Goal: Task Accomplishment & Management: Contribute content

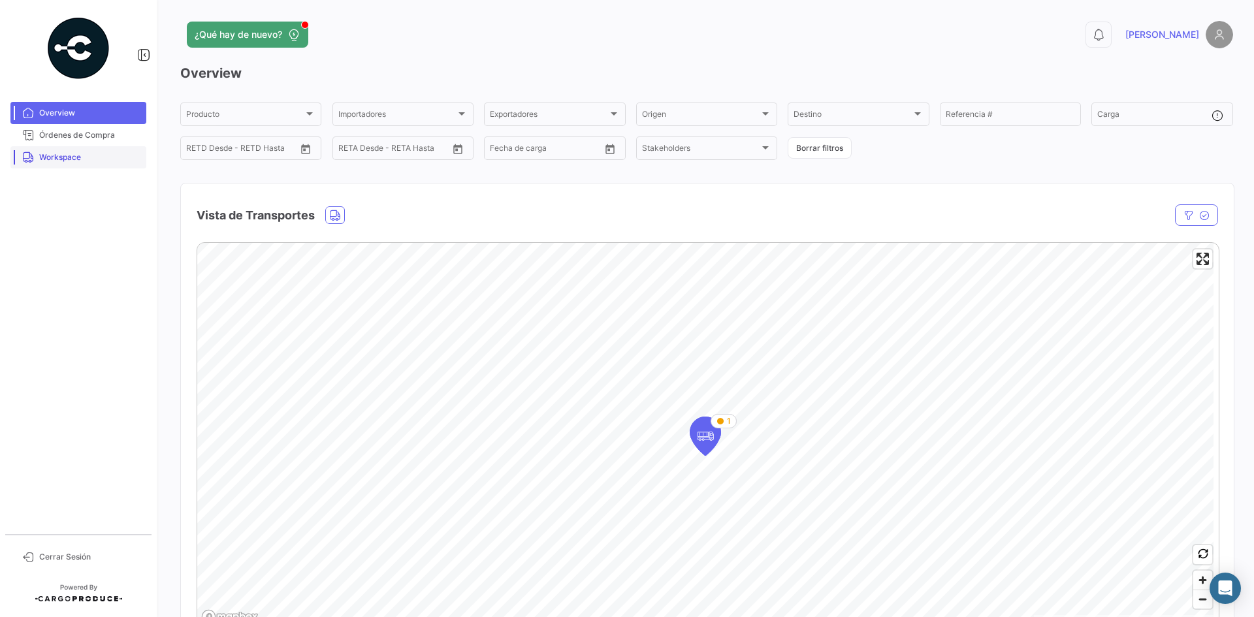
click at [78, 163] on span "Workspace" at bounding box center [90, 158] width 102 height 12
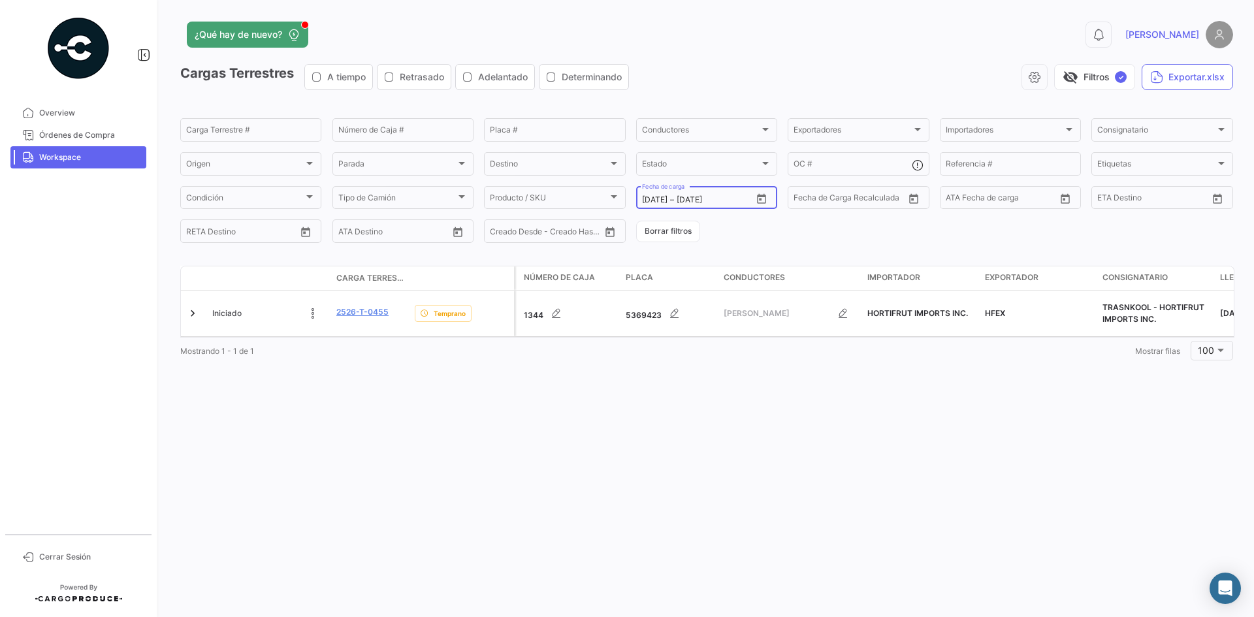
click at [764, 202] on icon "Open calendar" at bounding box center [761, 198] width 9 height 10
click at [680, 227] on mat-icon "keyboard_arrow_left" at bounding box center [681, 227] width 16 height 16
click at [694, 410] on div "30" at bounding box center [697, 410] width 21 height 24
type input "[DATE]"
click at [694, 410] on div "30" at bounding box center [697, 410] width 21 height 24
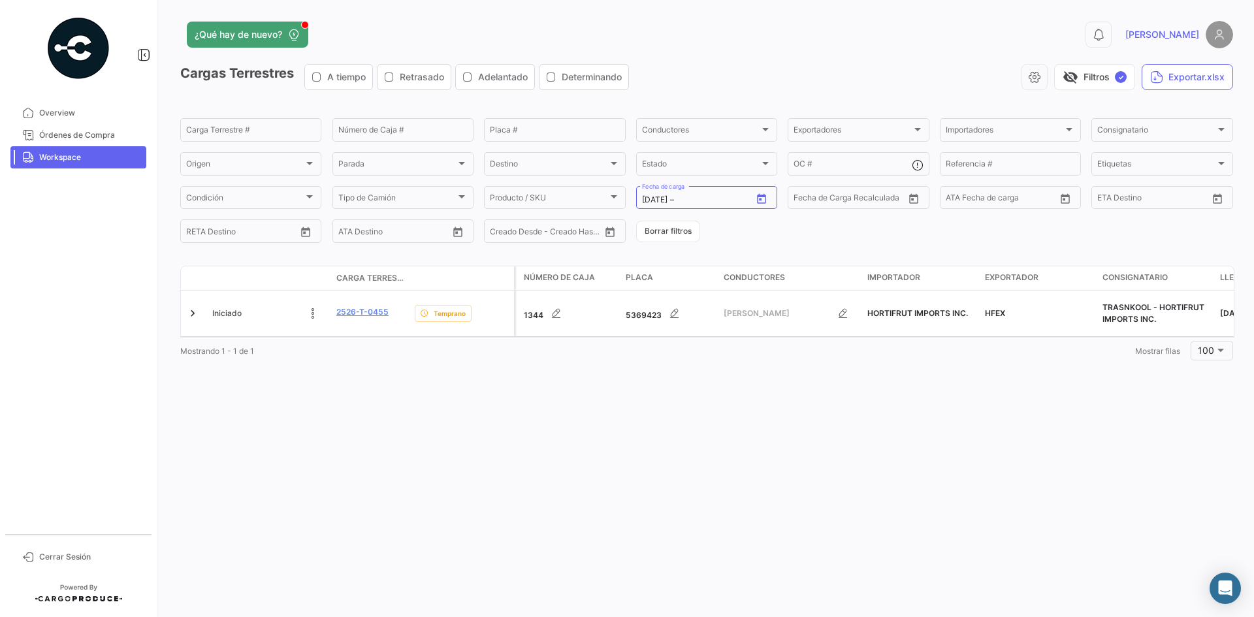
type input "[DATE]"
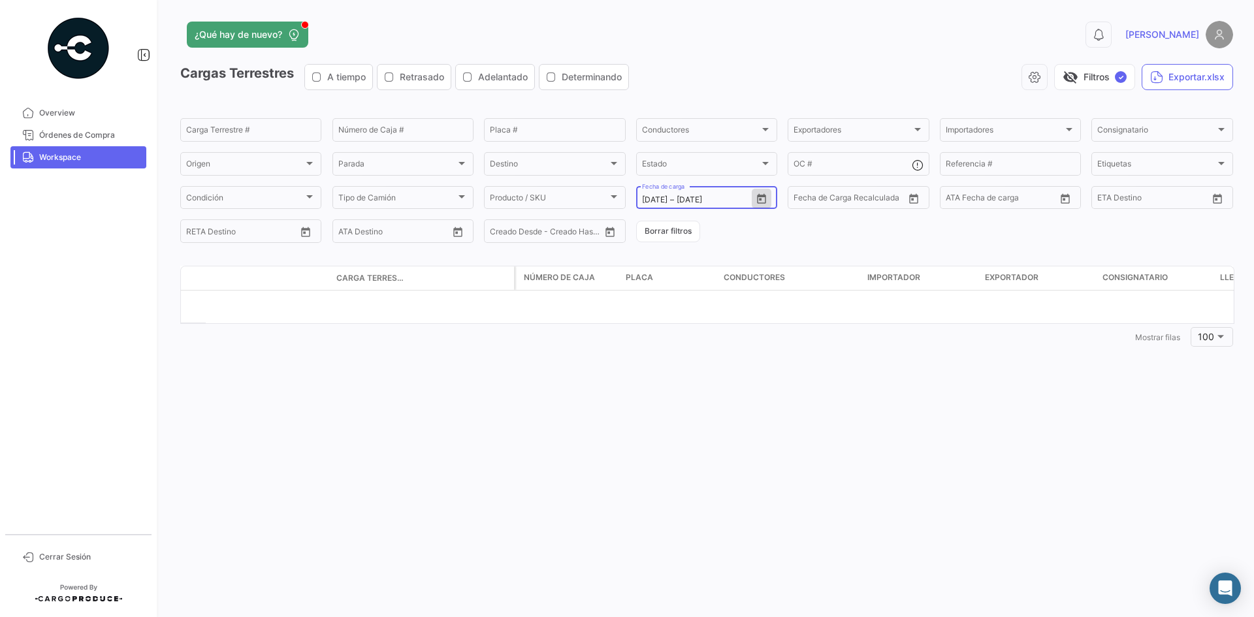
click at [760, 199] on icon "Open calendar" at bounding box center [761, 198] width 9 height 10
click at [676, 411] on div "29" at bounding box center [674, 410] width 20 height 24
type input "[DATE]"
click at [676, 411] on div "29" at bounding box center [674, 410] width 20 height 24
type input "[DATE]"
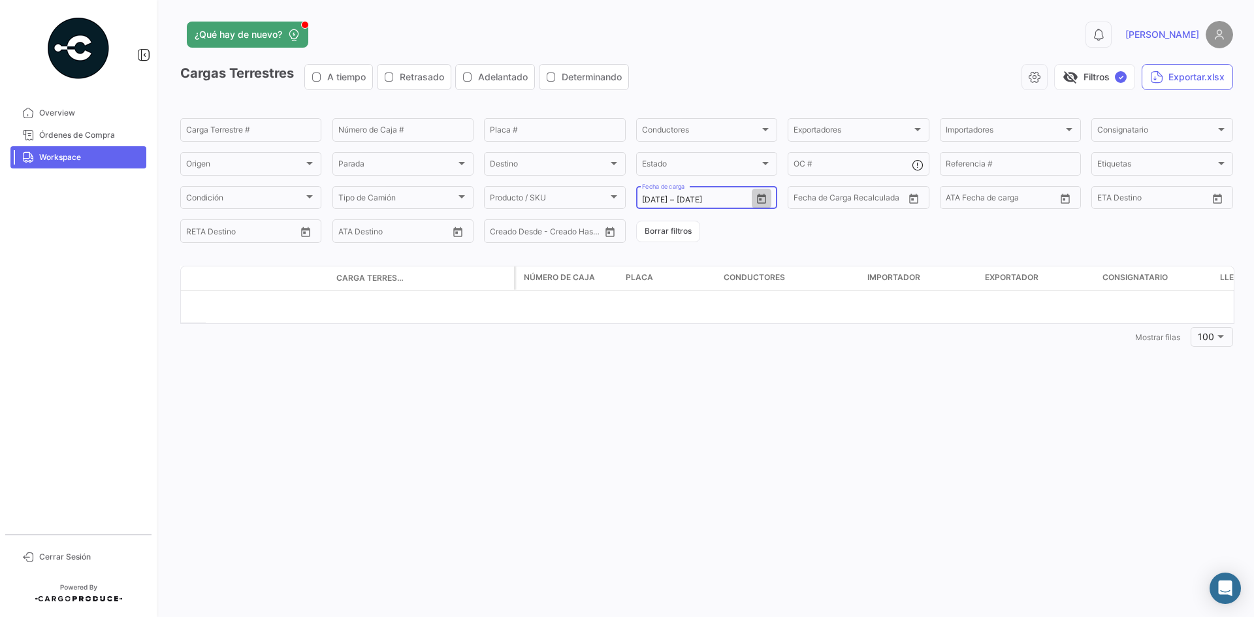
click at [760, 201] on icon "Open calendar" at bounding box center [762, 199] width 12 height 12
click at [784, 229] on mat-icon "keyboard_arrow_right" at bounding box center [785, 227] width 16 height 16
click at [720, 309] on div "1" at bounding box center [721, 305] width 21 height 24
type input "[DATE]"
click at [720, 309] on div "1" at bounding box center [721, 305] width 21 height 24
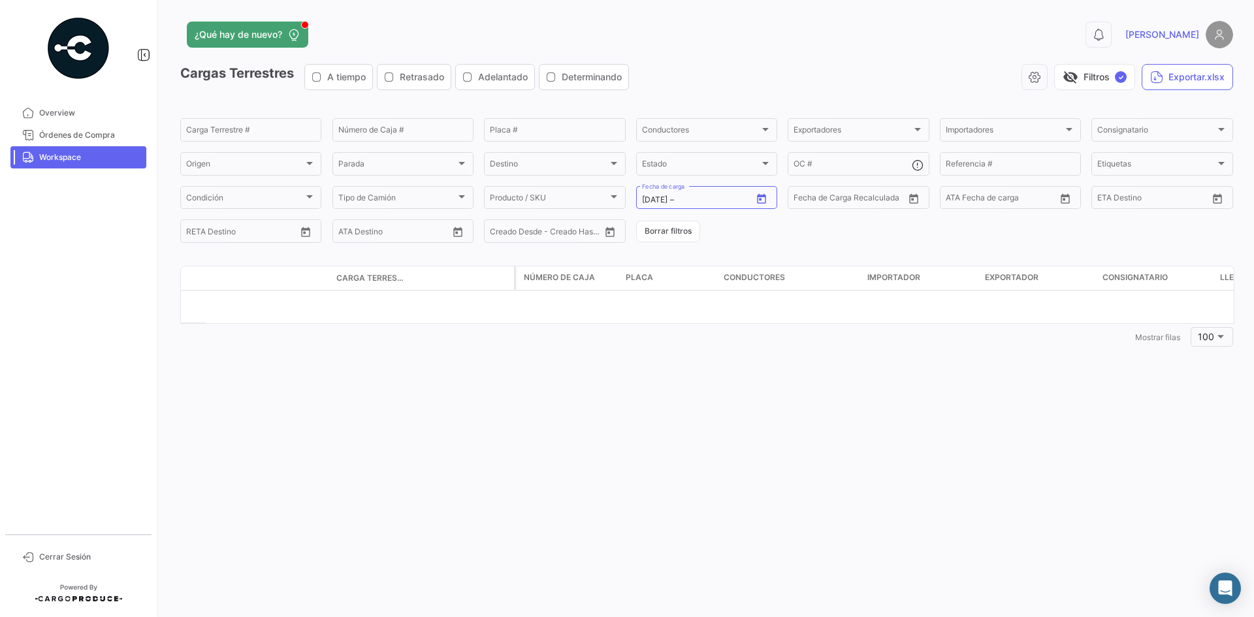
type input "[DATE]"
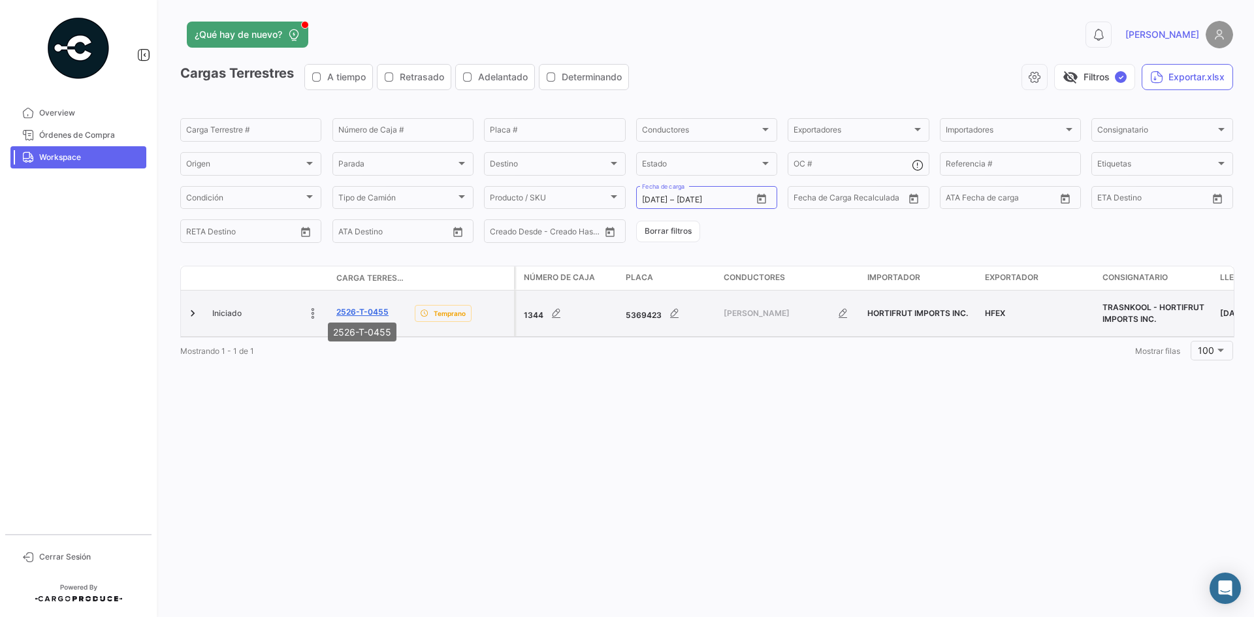
click at [361, 308] on link "2526-T-0455" at bounding box center [362, 312] width 52 height 12
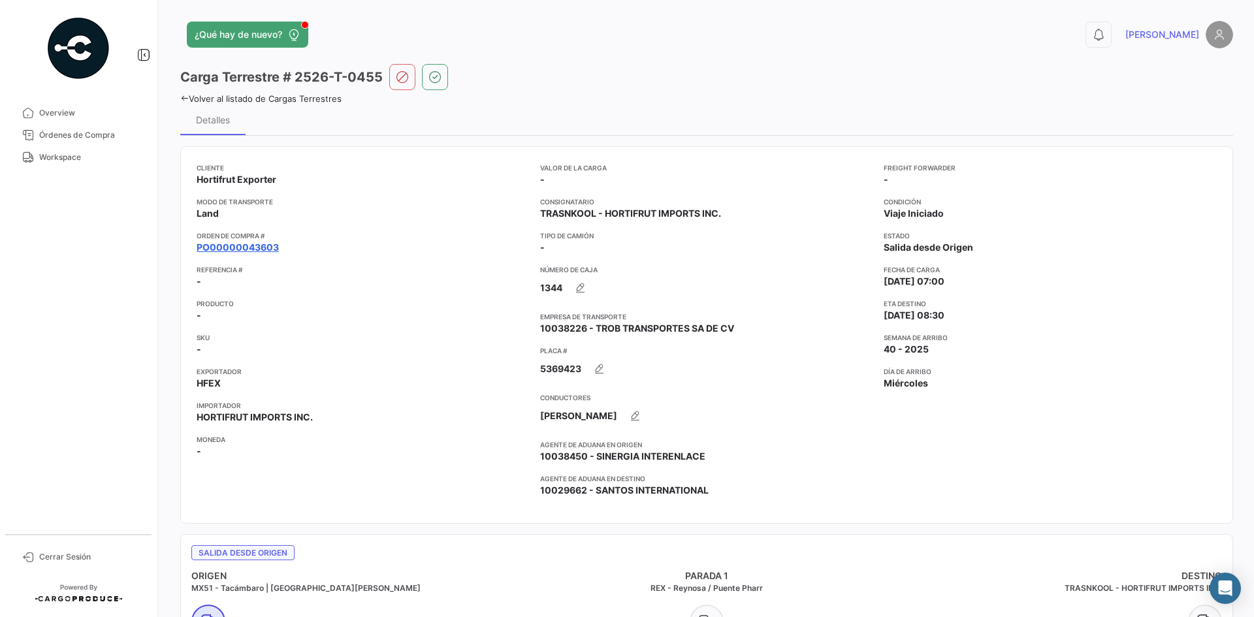
click at [238, 250] on link "PO00000043603" at bounding box center [238, 247] width 82 height 13
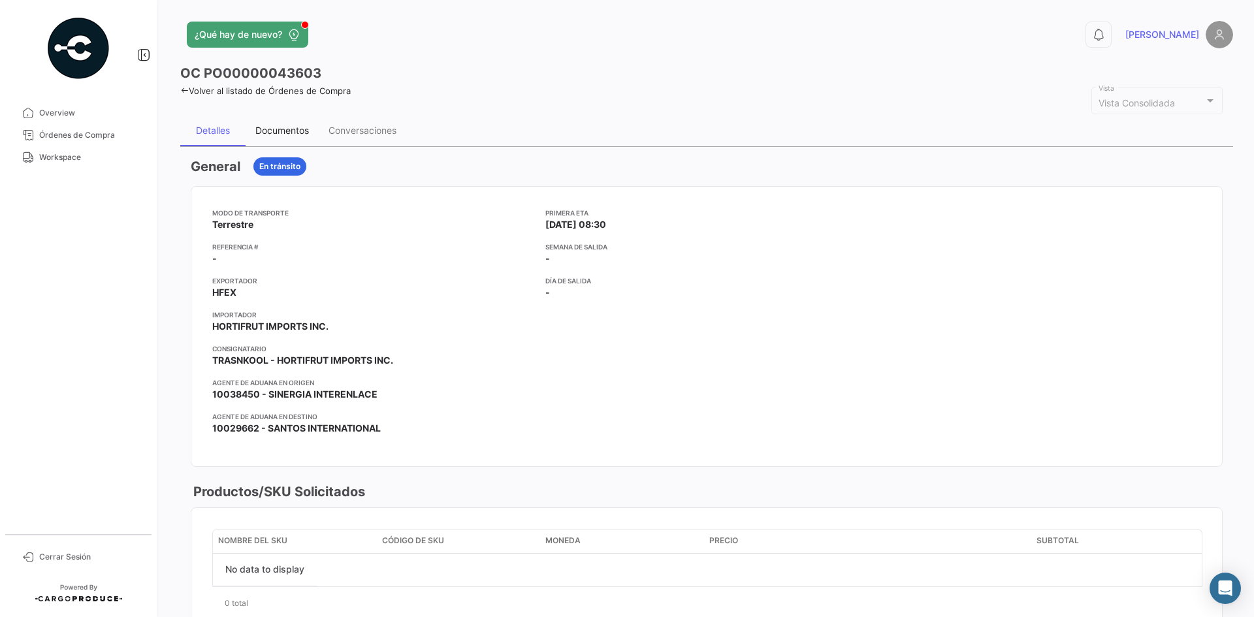
click at [268, 134] on div "Documentos" at bounding box center [282, 130] width 54 height 11
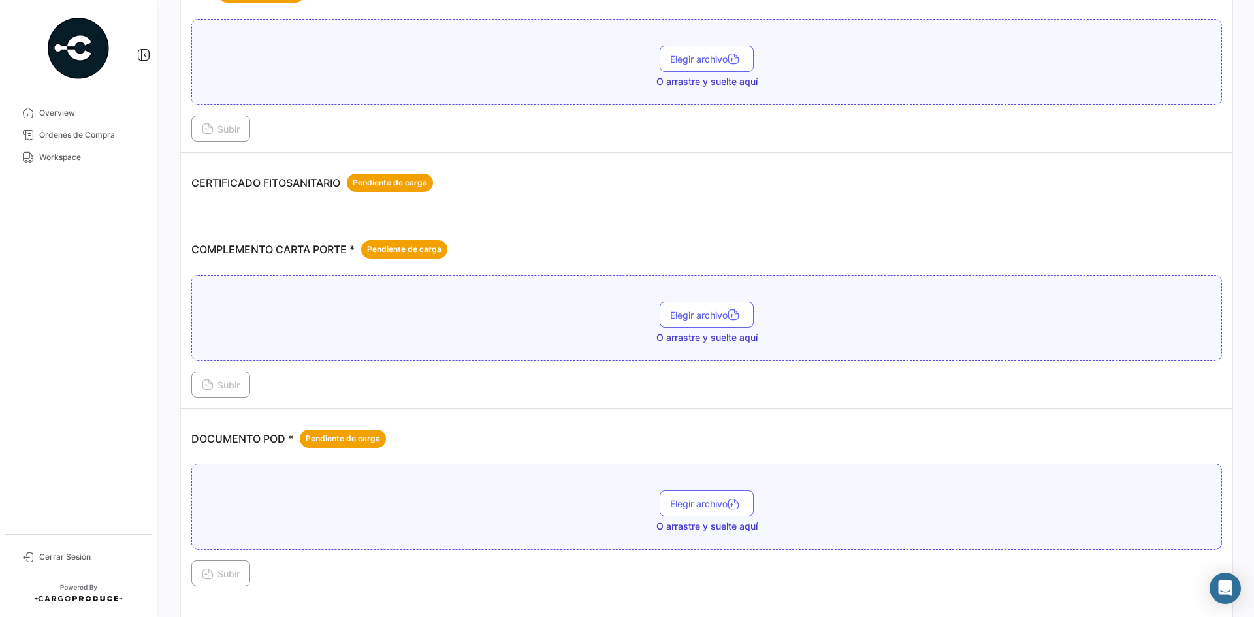
scroll to position [196, 0]
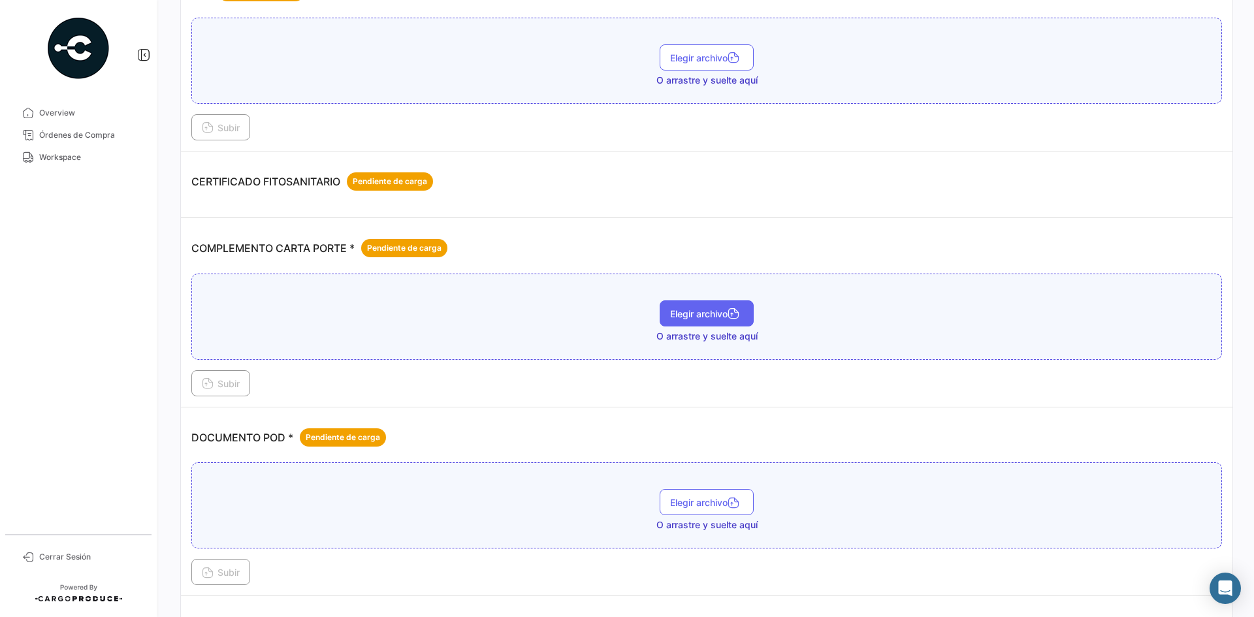
click at [677, 315] on span "Elegir archivo" at bounding box center [706, 313] width 73 height 11
click at [202, 382] on icon at bounding box center [208, 385] width 12 height 12
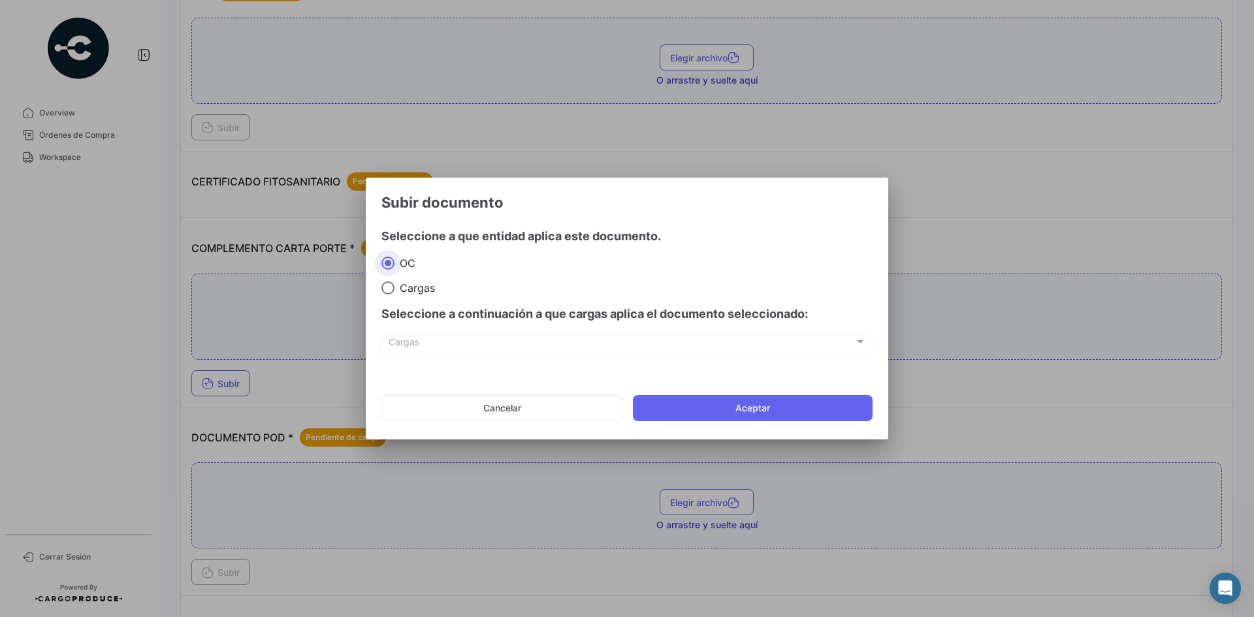
click at [407, 281] on span "Cargas" at bounding box center [414, 287] width 40 height 13
click at [394, 281] on input "Cargas" at bounding box center [387, 287] width 13 height 13
radio input "true"
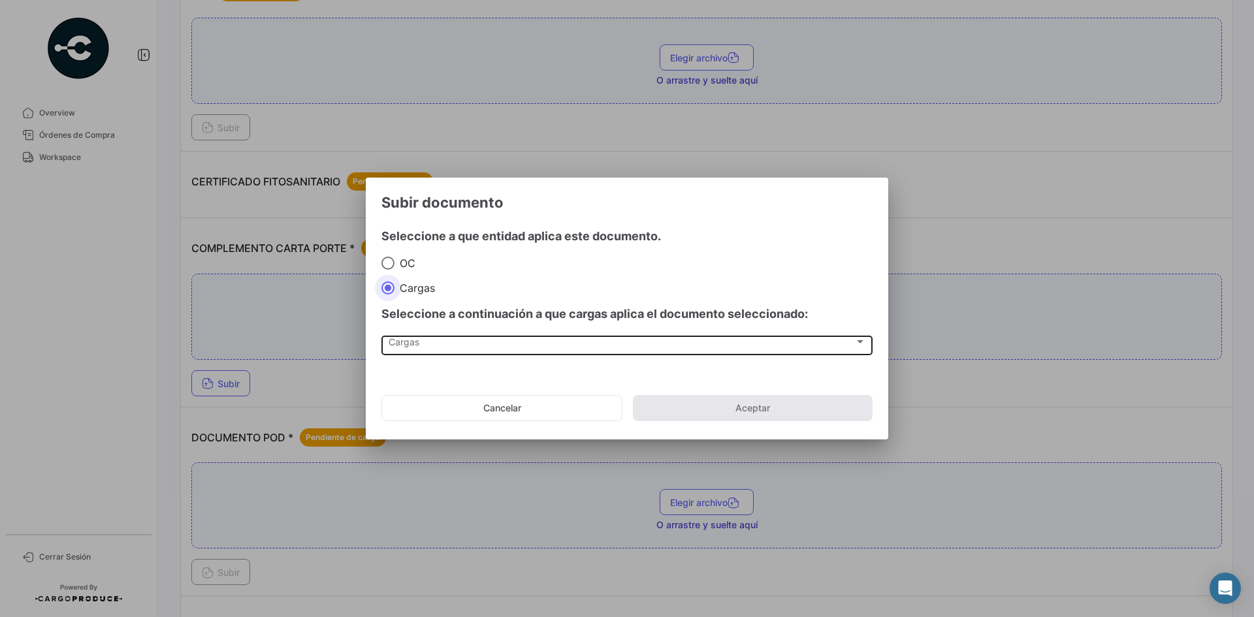
click at [432, 349] on div "Cargas" at bounding box center [622, 344] width 466 height 11
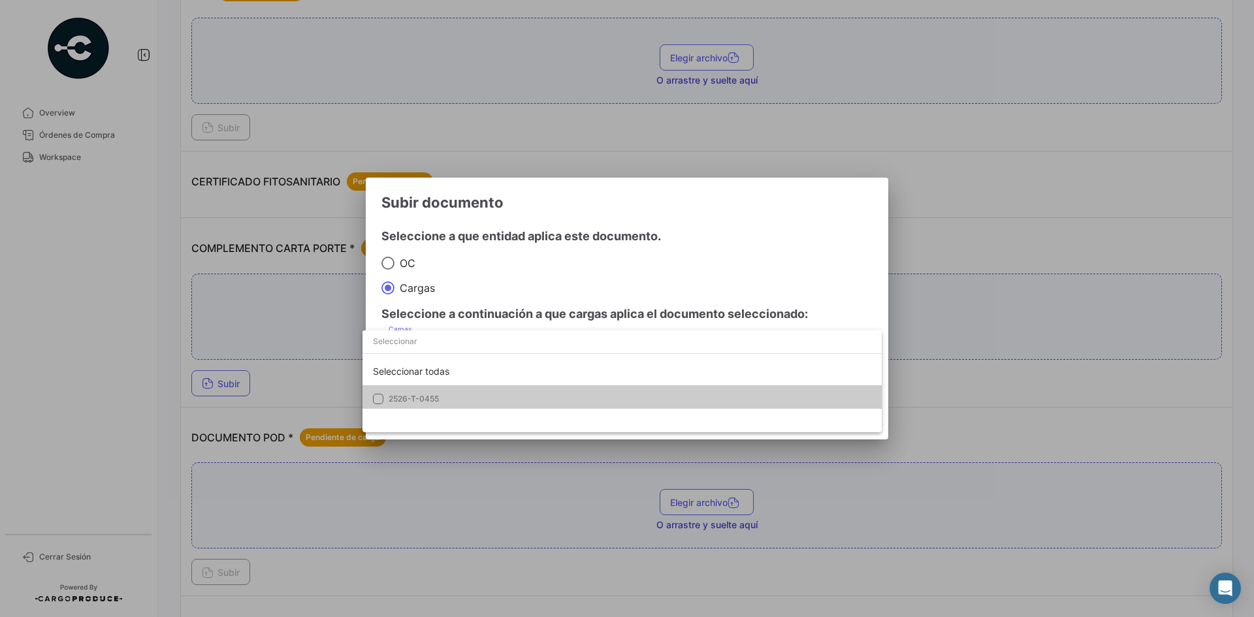
click at [400, 393] on mat-option "2526-T-0455" at bounding box center [621, 398] width 519 height 27
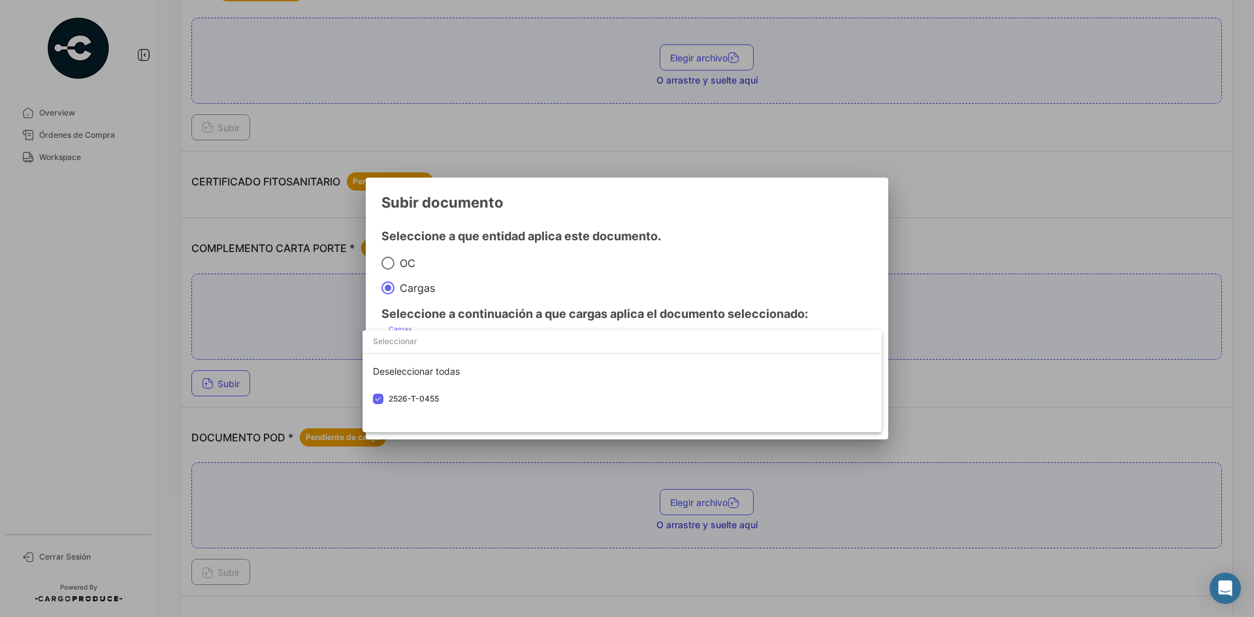
click at [724, 221] on div at bounding box center [627, 308] width 1254 height 617
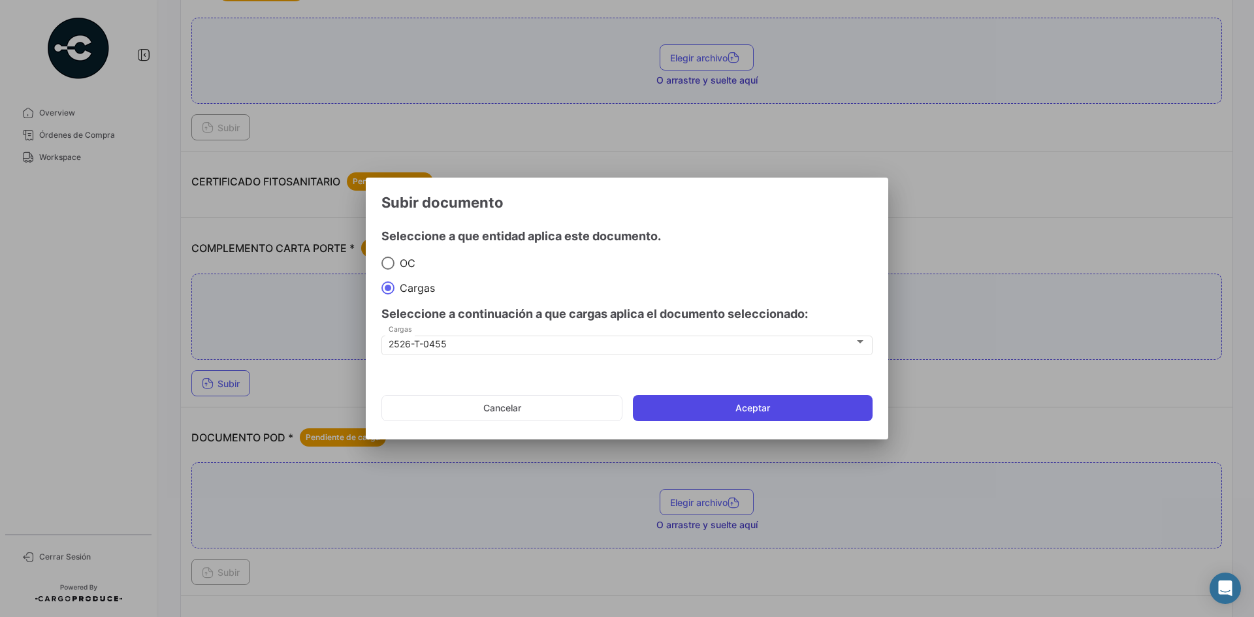
click at [685, 408] on button "Aceptar" at bounding box center [753, 408] width 240 height 26
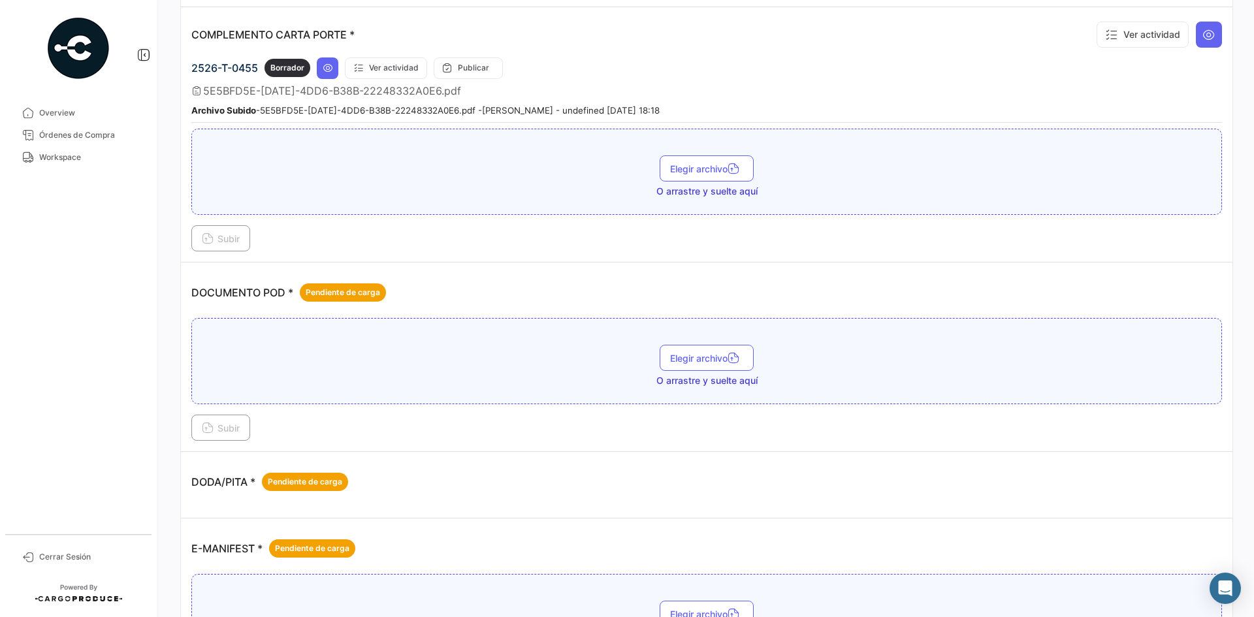
scroll to position [327, 0]
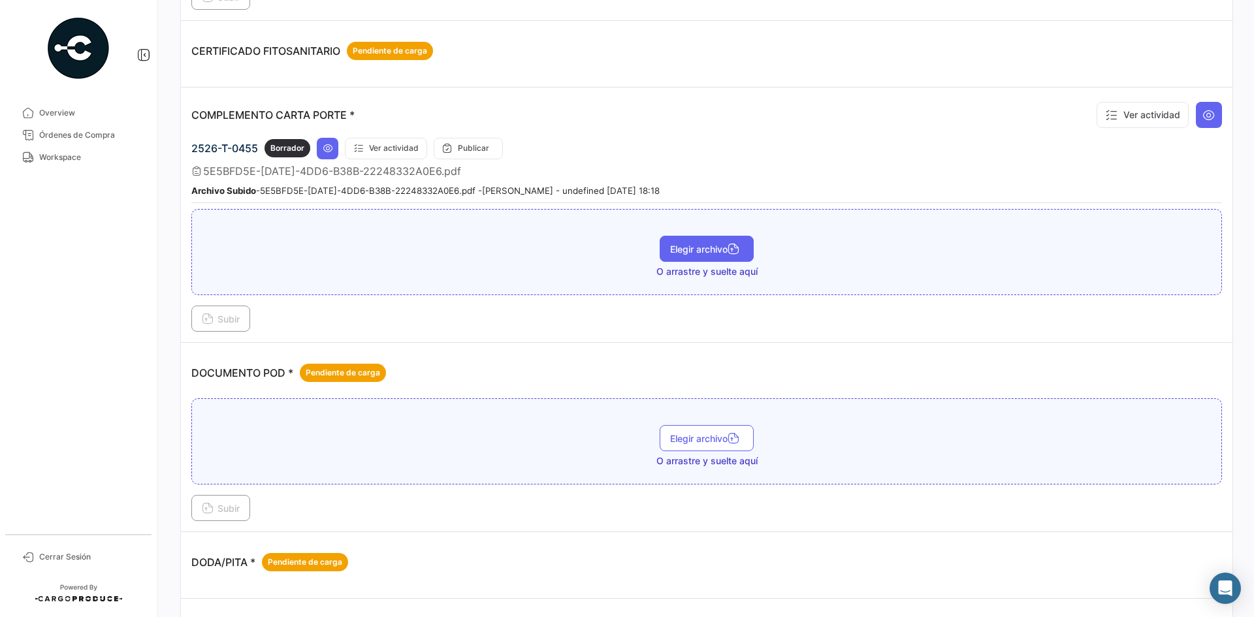
click at [698, 240] on button "Elegir archivo" at bounding box center [707, 249] width 94 height 26
click at [207, 327] on button "Subir" at bounding box center [220, 319] width 59 height 26
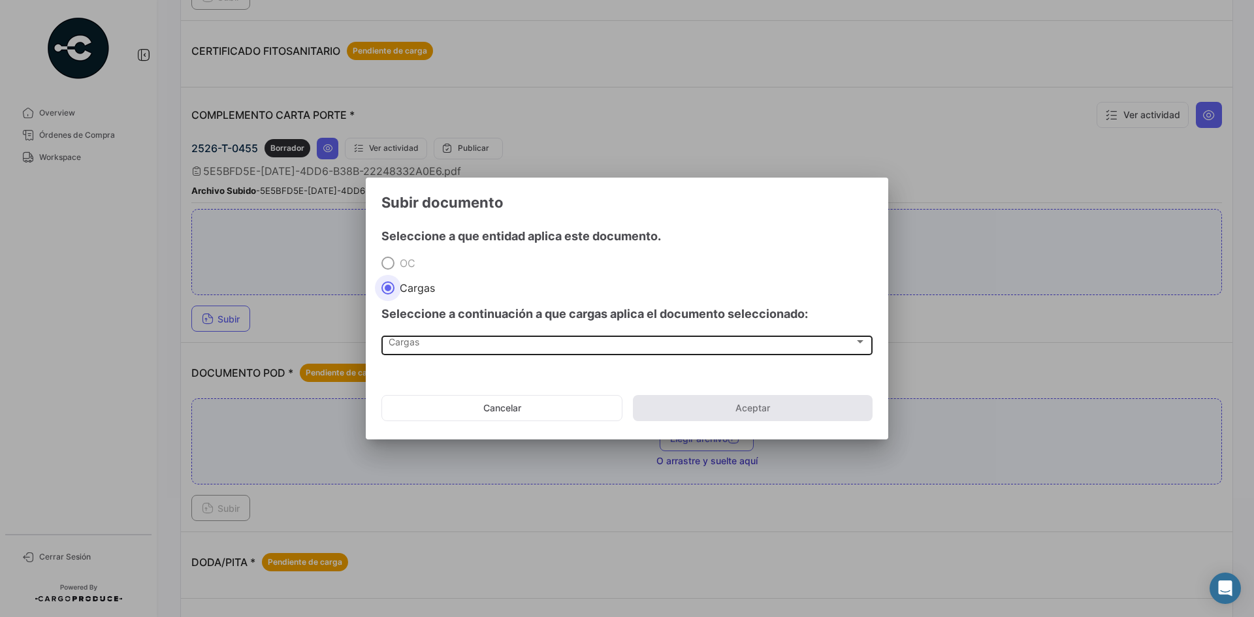
click at [425, 339] on div "Cargas" at bounding box center [622, 344] width 466 height 11
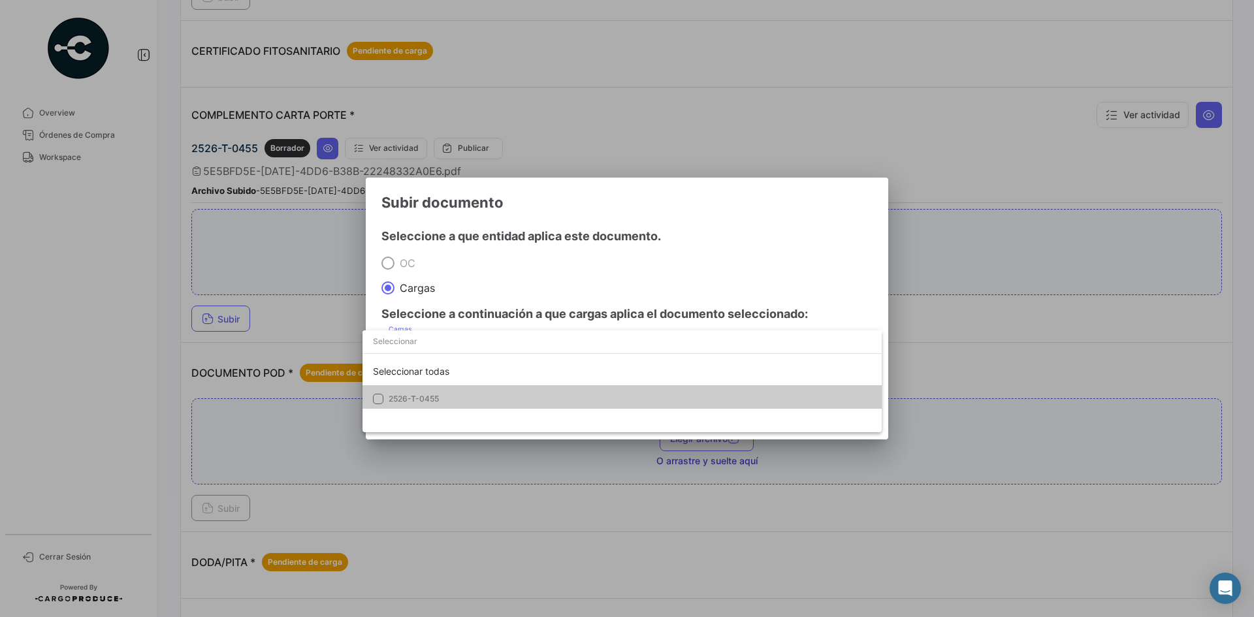
click at [419, 389] on mat-option "2526-T-0455" at bounding box center [621, 398] width 519 height 27
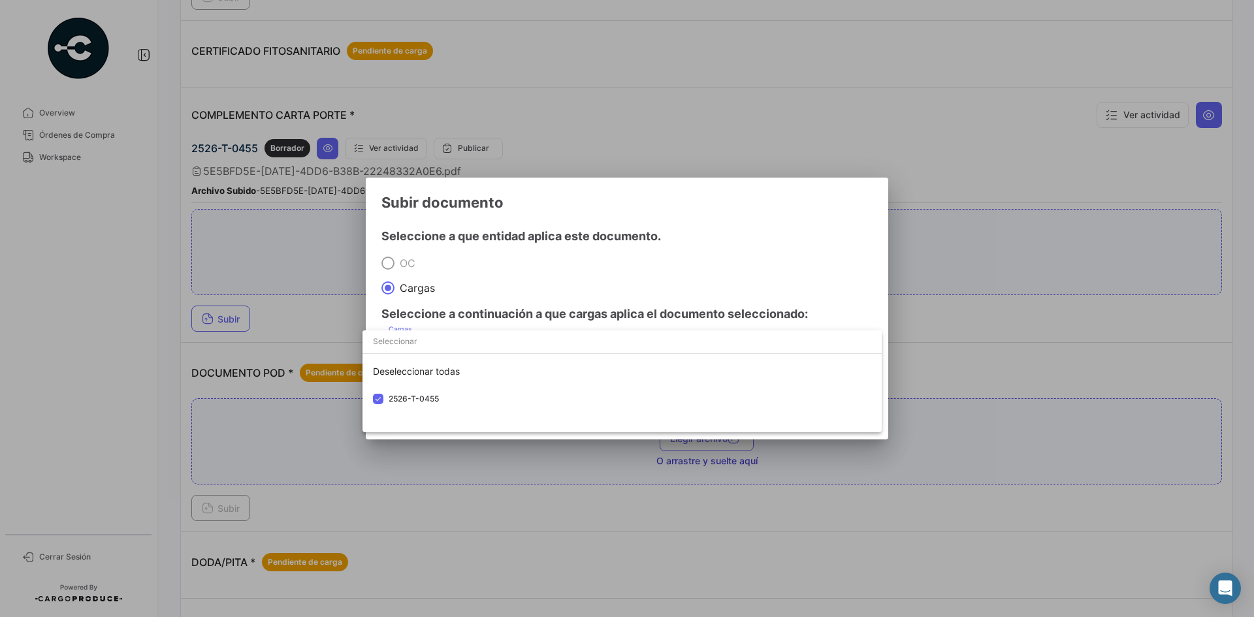
click at [590, 251] on div at bounding box center [627, 308] width 1254 height 617
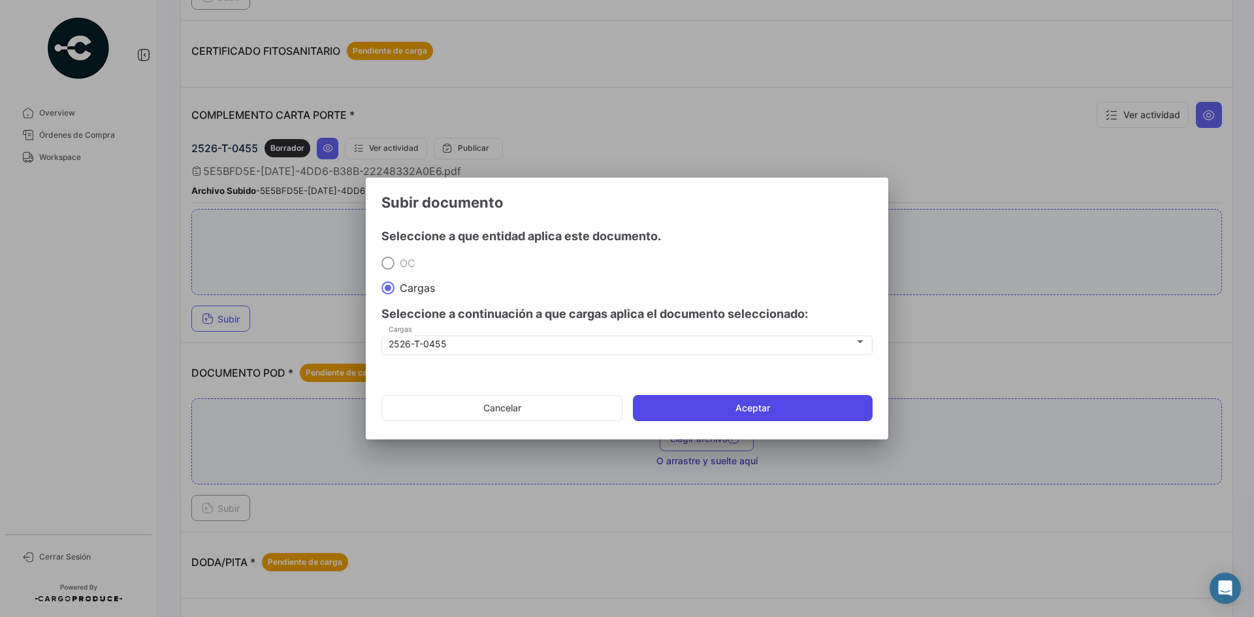
click at [677, 409] on button "Aceptar" at bounding box center [753, 408] width 240 height 26
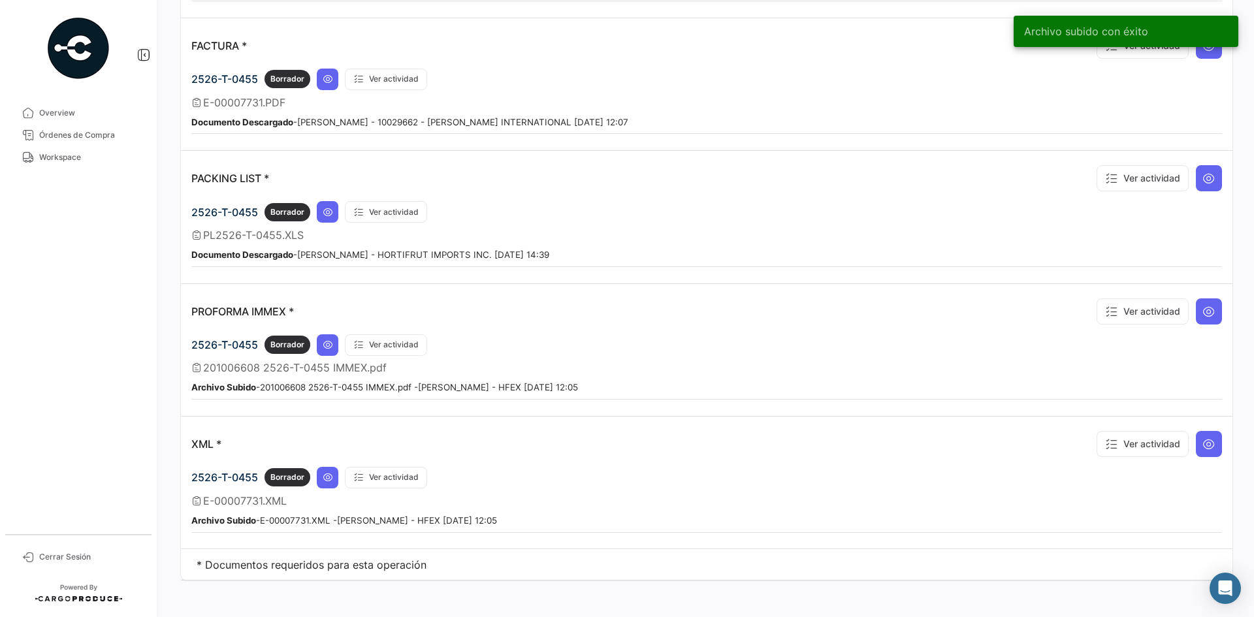
scroll to position [1254, 0]
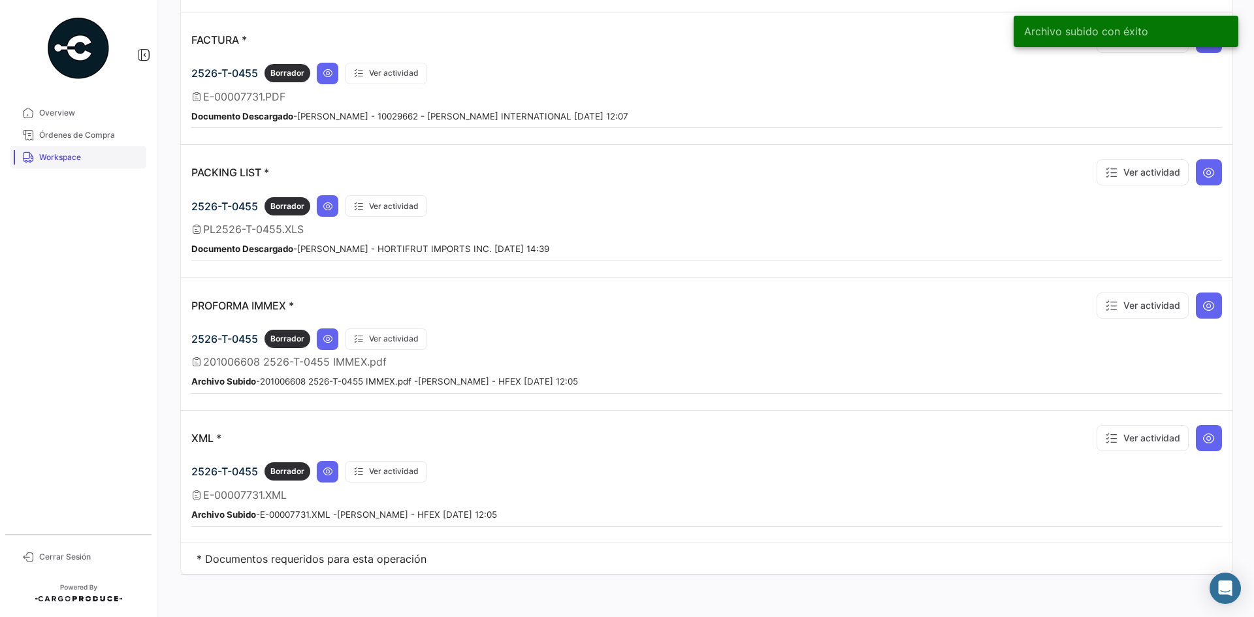
click at [76, 160] on span "Workspace" at bounding box center [90, 158] width 102 height 12
